Goal: Information Seeking & Learning: Learn about a topic

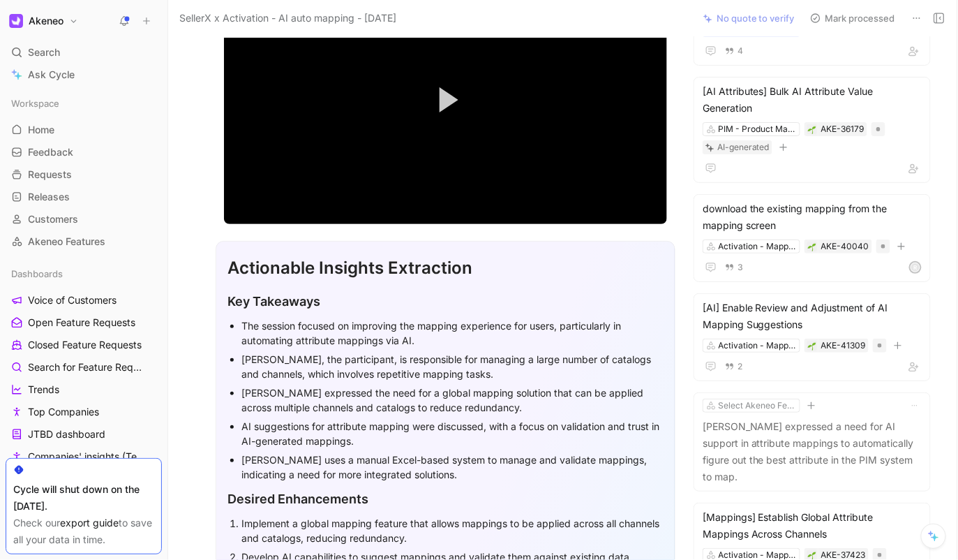
scroll to position [157, 0]
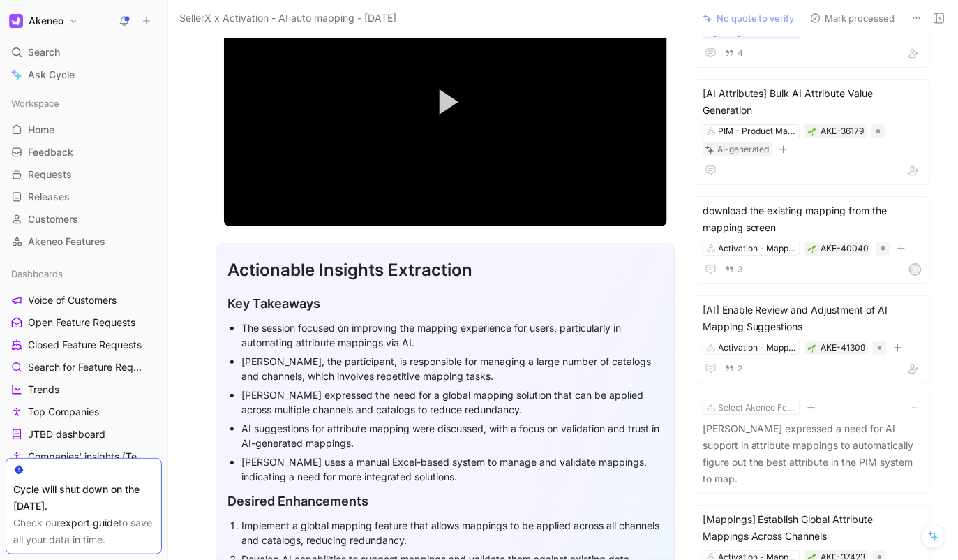
drag, startPoint x: 450, startPoint y: 95, endPoint x: 417, endPoint y: 147, distance: 61.5
click at [450, 95] on span "Video Player" at bounding box center [449, 101] width 19 height 25
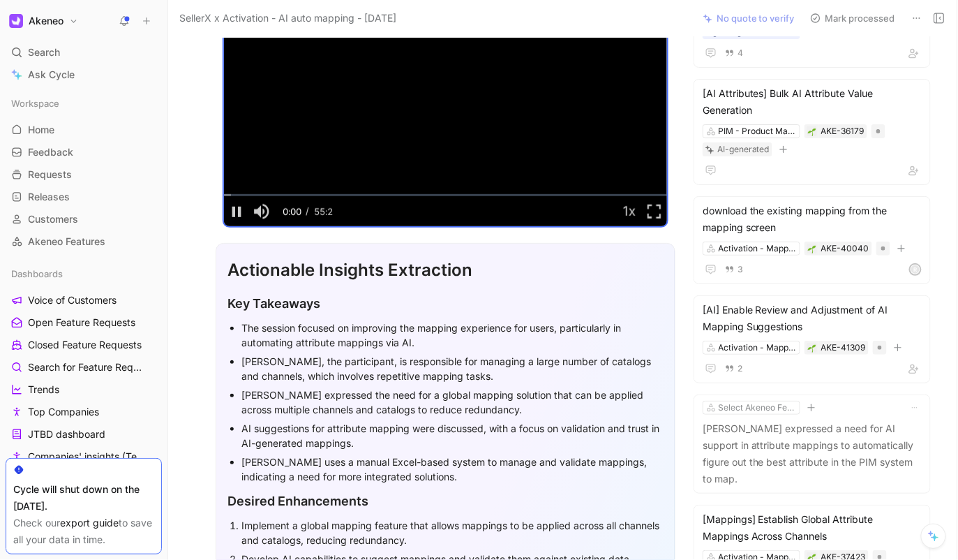
scroll to position [98, 0]
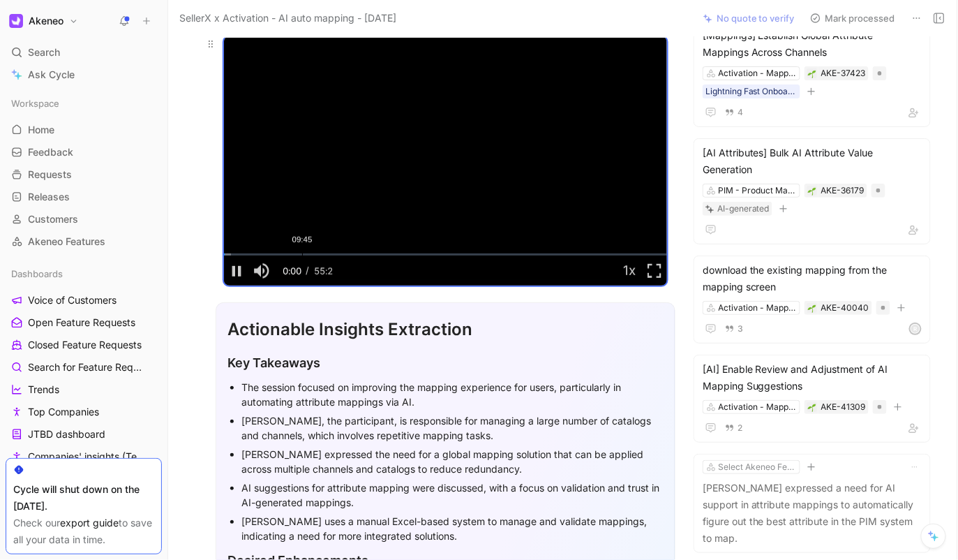
click at [302, 253] on div "09:45" at bounding box center [302, 254] width 1 height 2
click at [321, 253] on div "Loaded : 1.59% 10:48 09:45" at bounding box center [445, 254] width 443 height 2
click at [347, 253] on div "Loaded : 1.59% 15:25 12:06" at bounding box center [445, 254] width 443 height 2
click at [344, 253] on div "Loaded : 32.97% 15:15 16:21" at bounding box center [445, 254] width 443 height 2
click at [337, 253] on div "Loaded : 32.97% 14:12 15:10" at bounding box center [445, 254] width 443 height 2
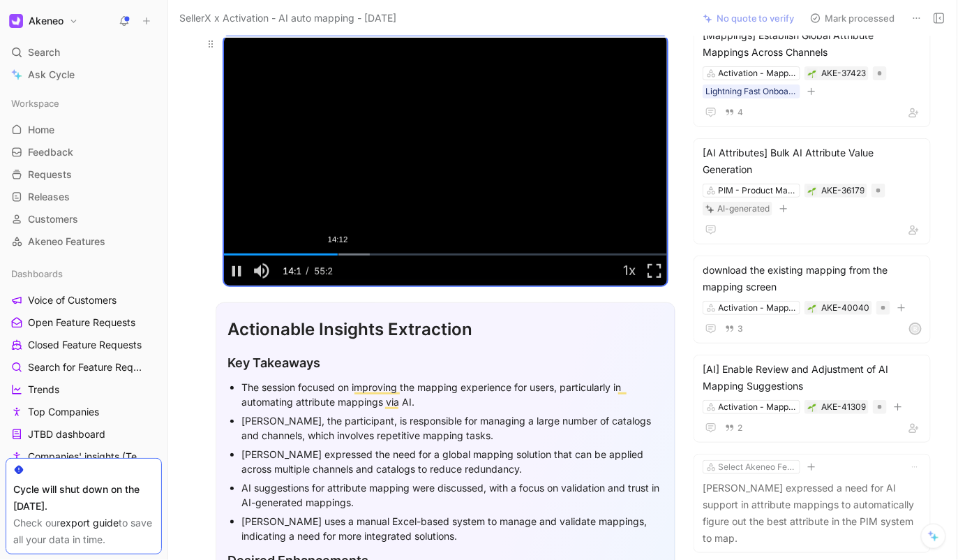
click at [347, 253] on div "Loaded : 32.97% 14:12 14:13" at bounding box center [445, 254] width 443 height 2
click at [354, 253] on div "Loaded : 32.97% 15:30 14:14" at bounding box center [445, 254] width 443 height 2
click at [347, 253] on div "Loaded : 32.97% 16:17 16:17" at bounding box center [445, 254] width 443 height 2
click at [384, 166] on video "Video Player" at bounding box center [445, 160] width 443 height 249
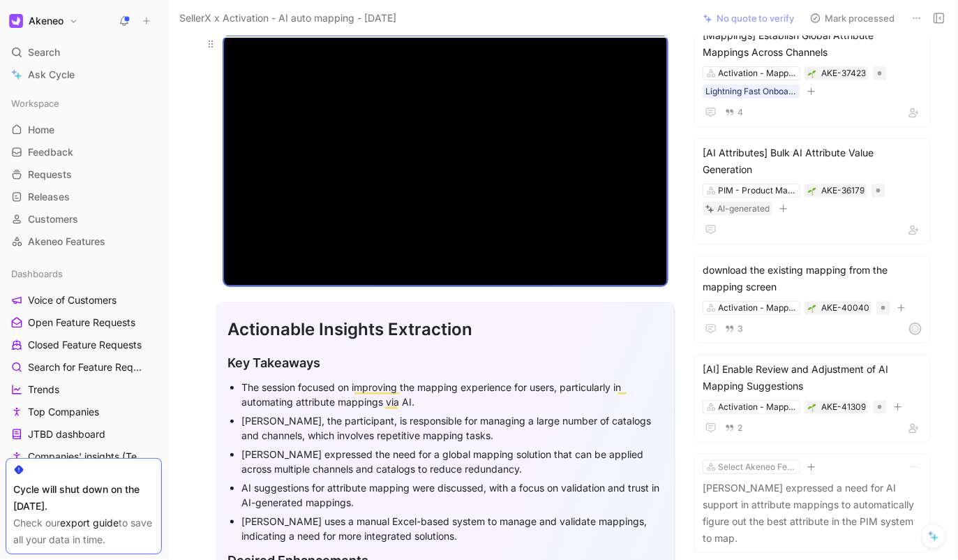
click at [433, 188] on video "Video Player" at bounding box center [445, 160] width 443 height 249
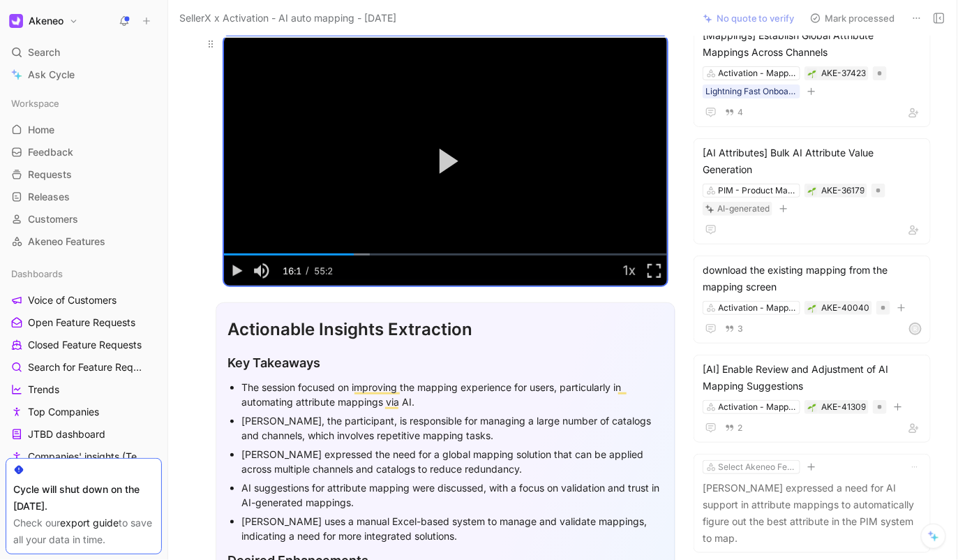
click at [433, 188] on button "Play Video" at bounding box center [445, 161] width 63 height 63
click at [433, 186] on video "Video Player" at bounding box center [445, 160] width 443 height 249
click at [661, 271] on span "Video Player" at bounding box center [654, 271] width 25 height 0
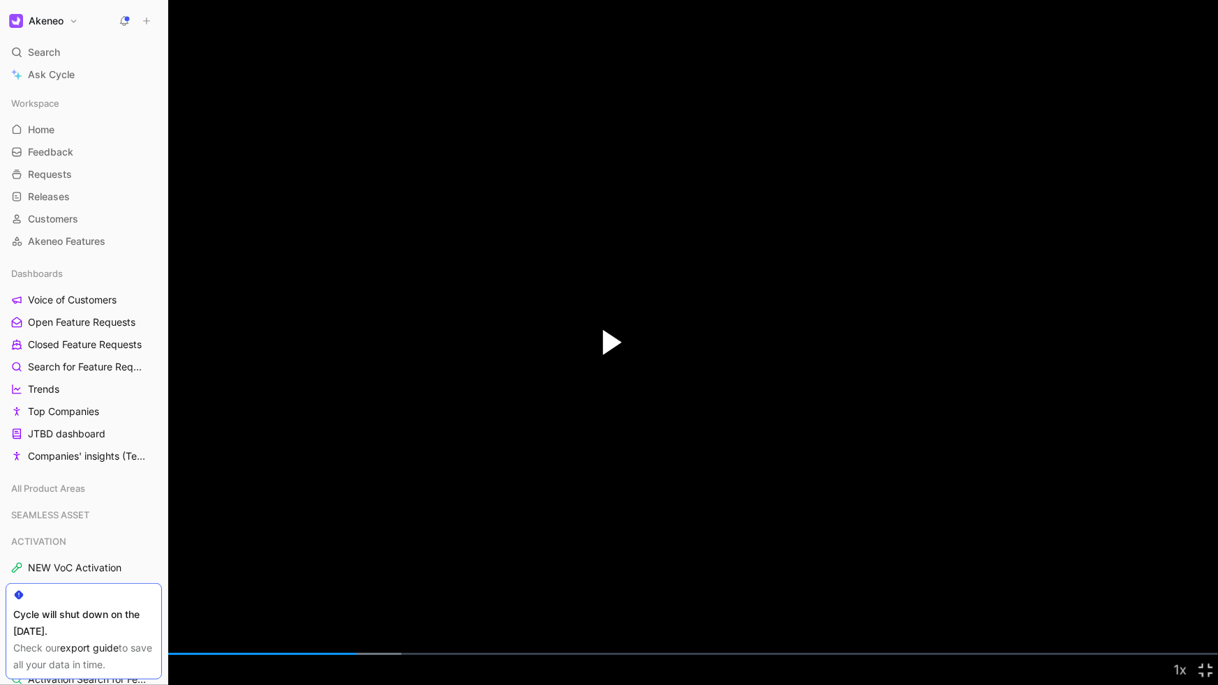
click at [611, 343] on span "Video Player" at bounding box center [612, 342] width 19 height 25
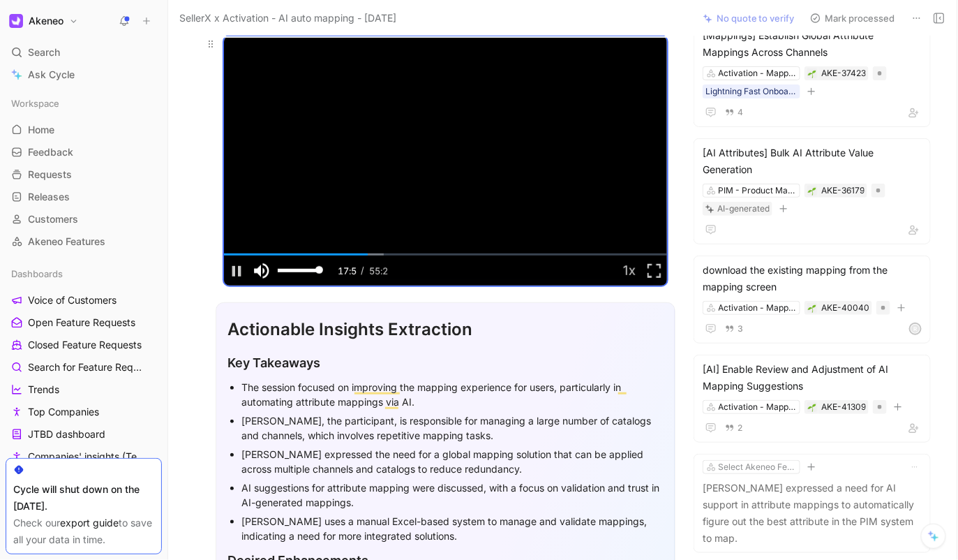
click at [270, 271] on span "Video Player" at bounding box center [261, 271] width 25 height 0
click at [271, 253] on div "05:45" at bounding box center [270, 254] width 1 height 2
click at [310, 253] on div "10:48" at bounding box center [310, 254] width 1 height 2
click at [266, 271] on span "Video Player" at bounding box center [261, 271] width 25 height 0
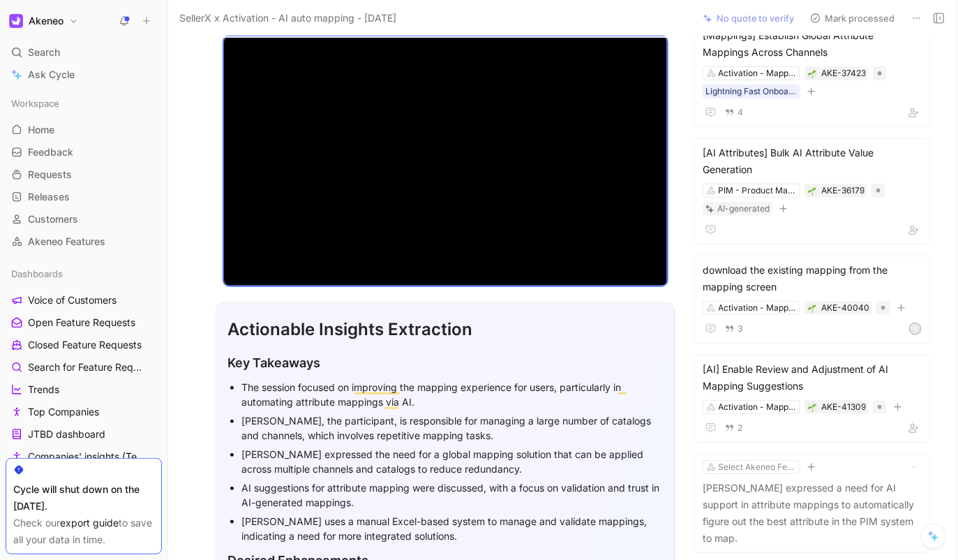
click at [174, 33] on div "SellerX x Activation - AI auto mapping - 9/10/2025 No quote to verify Mark proc…" at bounding box center [562, 18] width 789 height 36
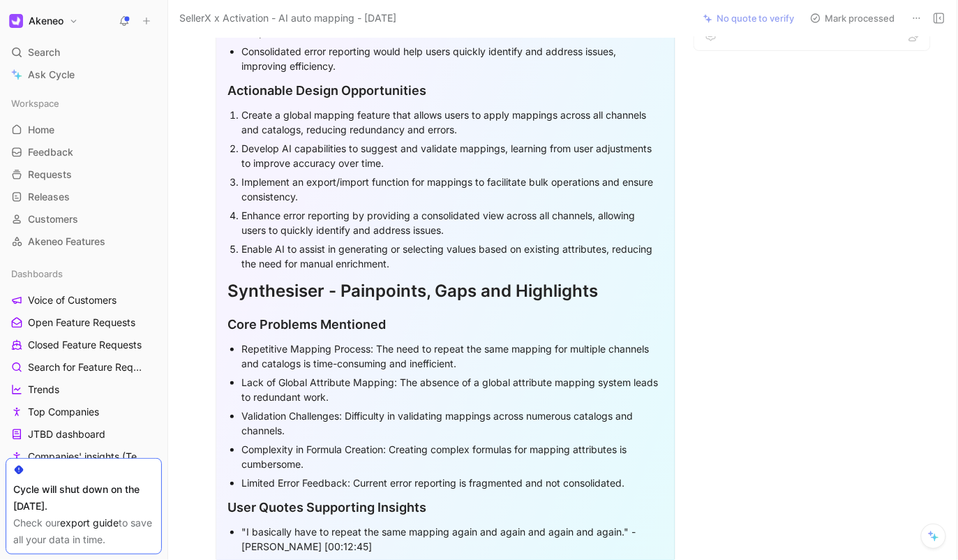
scroll to position [1033, 0]
